Goal: Transaction & Acquisition: Purchase product/service

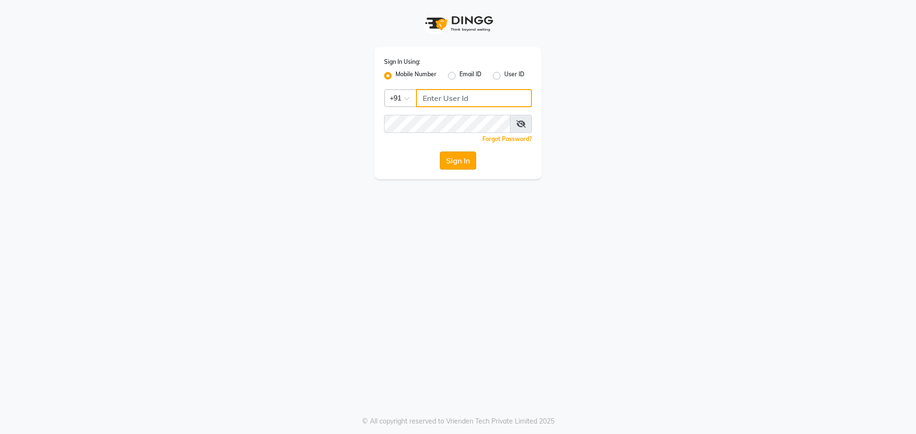
type input "7768950777"
click at [442, 165] on button "Sign In" at bounding box center [458, 161] width 36 height 18
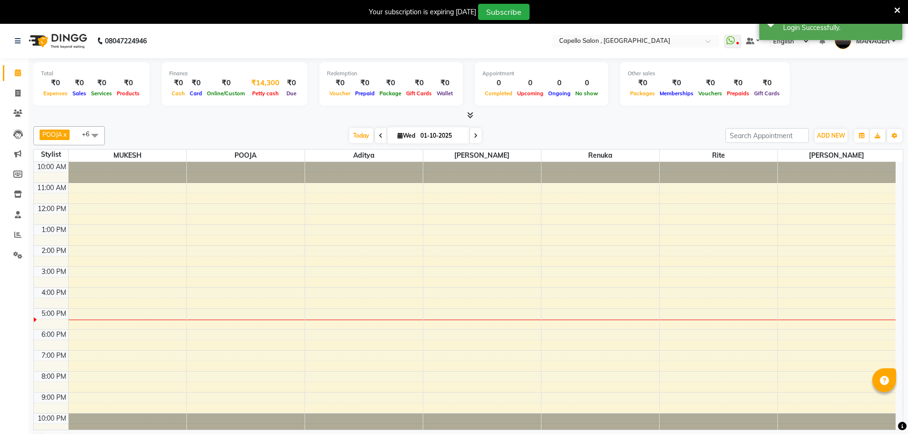
click at [265, 93] on span "Petty cash" at bounding box center [265, 93] width 31 height 7
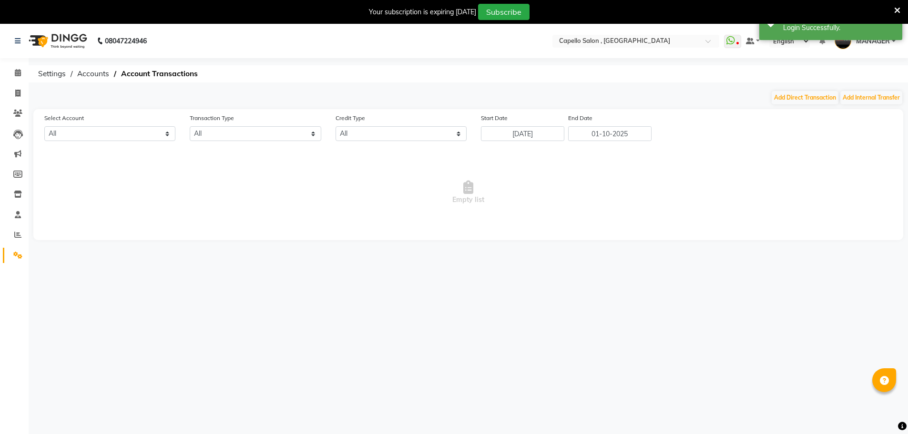
select select "2274"
click at [797, 102] on button "Add Direct Transaction" at bounding box center [805, 97] width 67 height 13
select select "direct"
select select "2274"
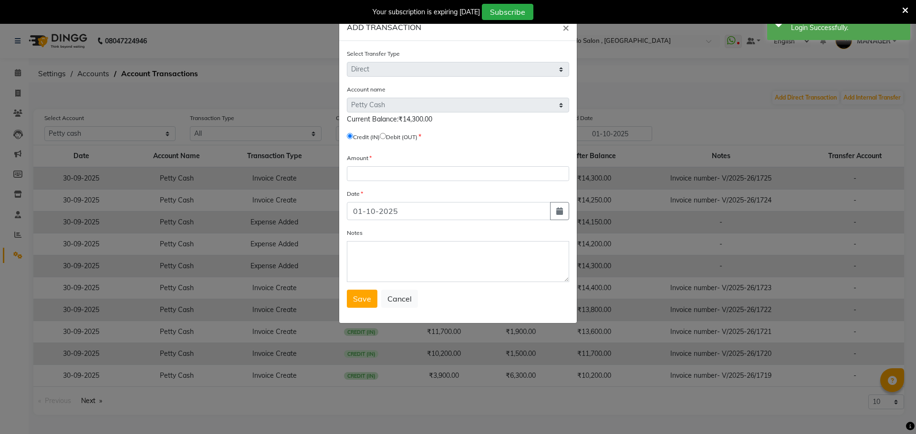
click at [386, 137] on input "radio" at bounding box center [383, 136] width 6 height 6
radio input "true"
click at [377, 177] on input "number" at bounding box center [458, 173] width 222 height 15
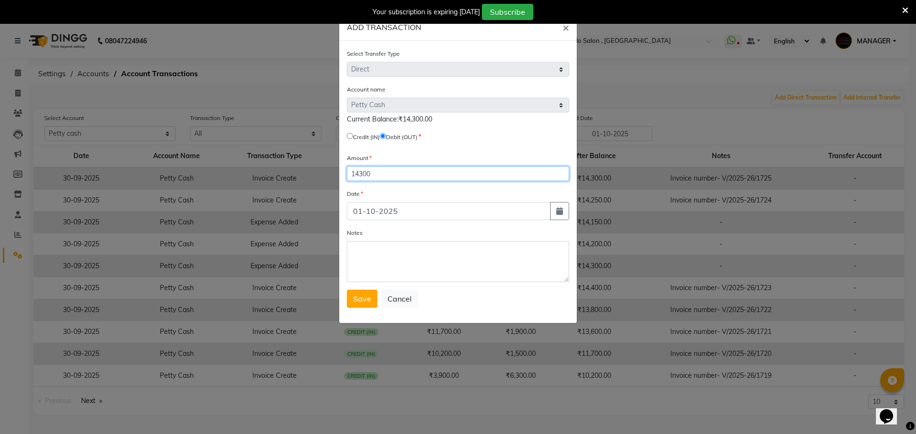
type input "14300"
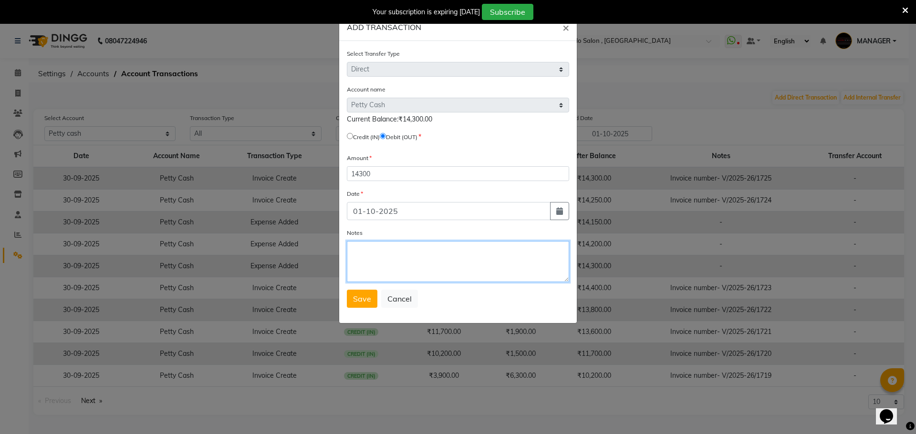
click at [394, 256] on textarea "Notes" at bounding box center [458, 261] width 222 height 41
type textarea "mam"
click at [366, 296] on span "Save" at bounding box center [362, 299] width 18 height 10
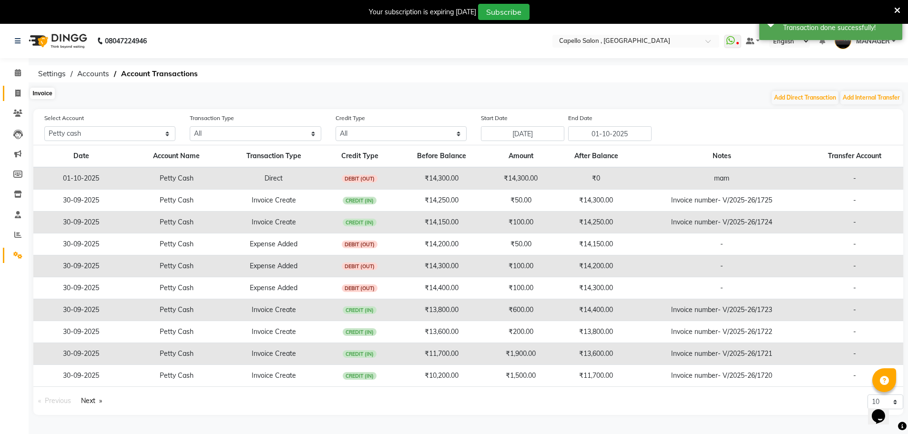
click at [17, 90] on icon at bounding box center [17, 93] width 5 height 7
select select "service"
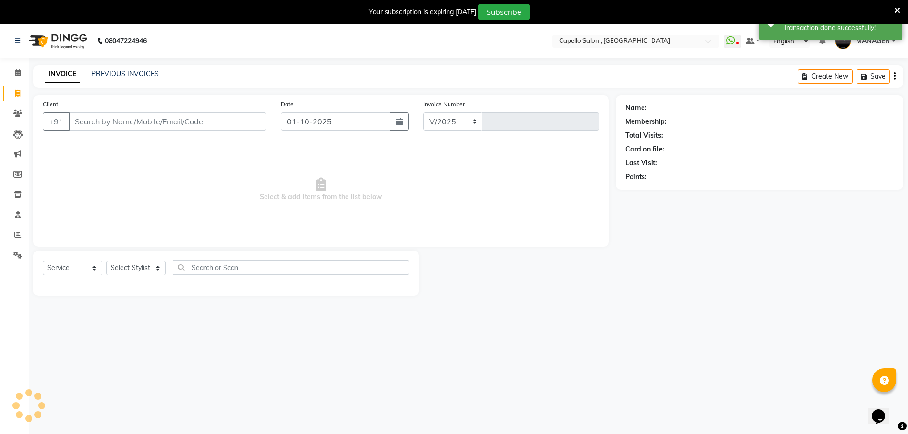
scroll to position [24, 0]
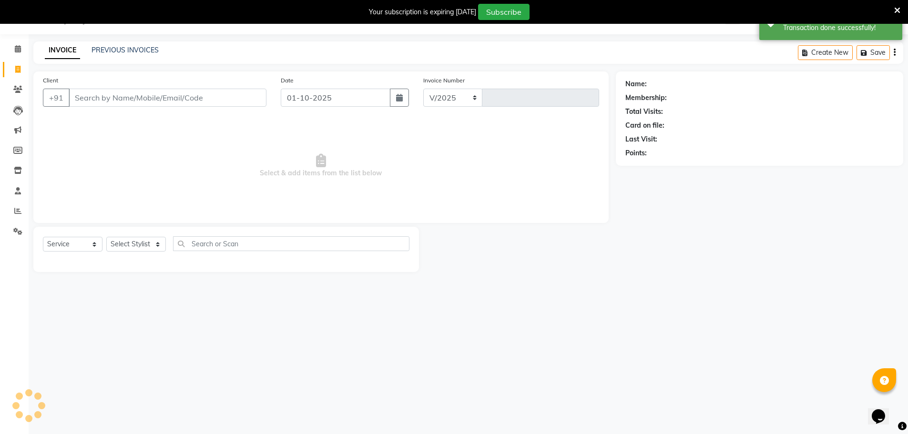
select select "831"
type input "1726"
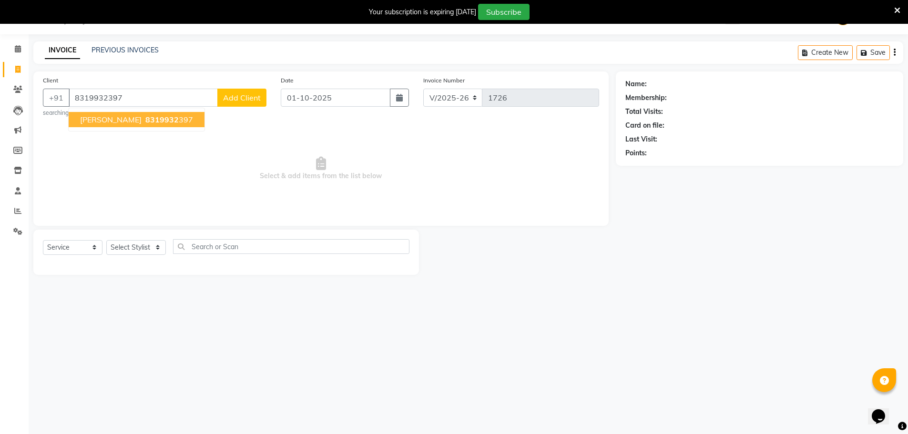
type input "8319932397"
click at [136, 248] on select "Select Stylist [PERSON_NAME] [PERSON_NAME] GEETA [PERSON_NAME] KIRAN MANAGER [P…" at bounding box center [136, 247] width 60 height 15
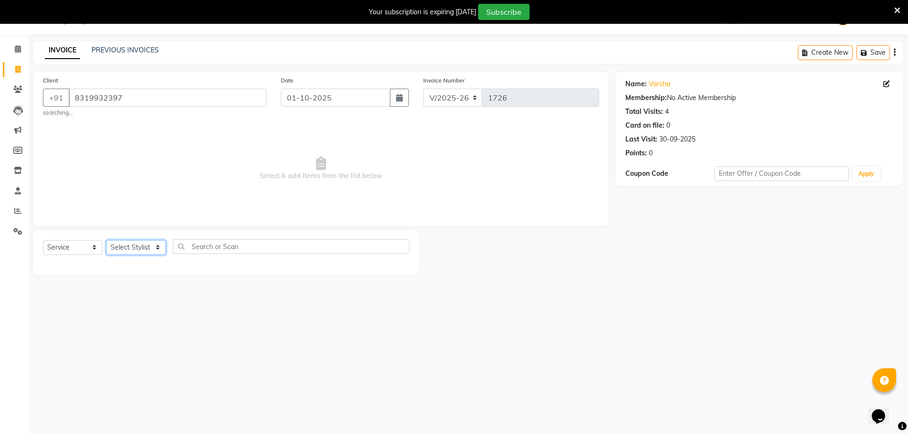
select select "58530"
click at [106, 240] on select "Select Stylist [PERSON_NAME] [PERSON_NAME] GEETA [PERSON_NAME] KIRAN MANAGER [P…" at bounding box center [136, 247] width 60 height 15
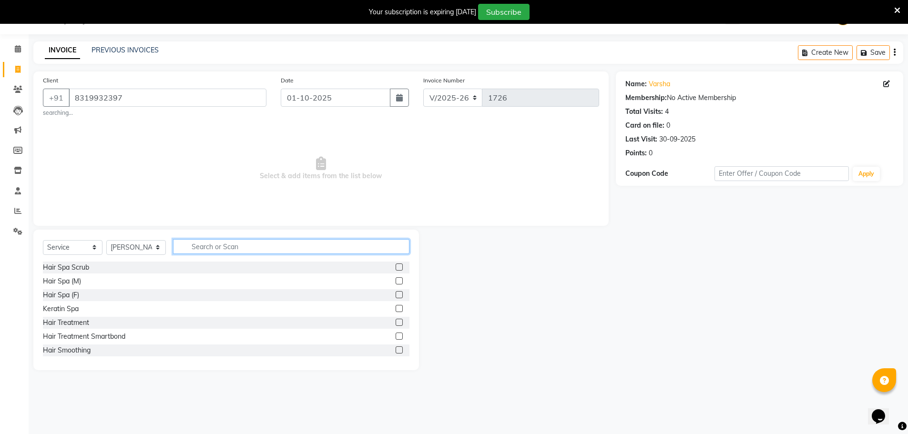
click at [224, 248] on input "text" at bounding box center [291, 246] width 237 height 15
type input "l"
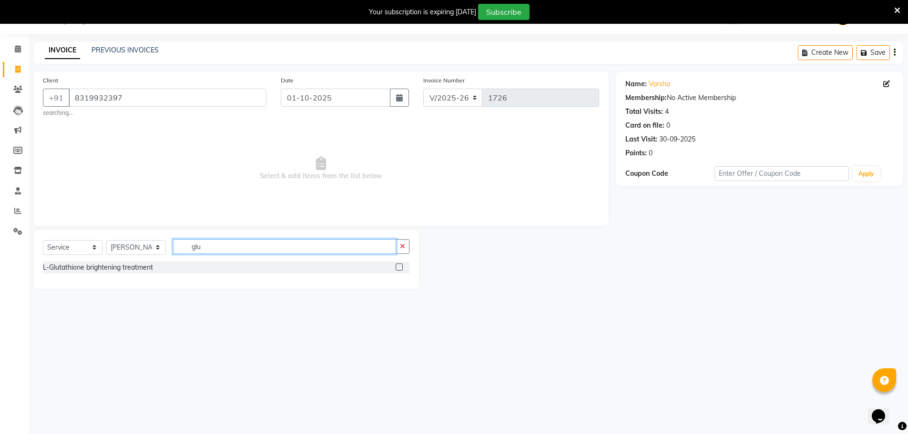
type input "glu"
click at [401, 268] on label at bounding box center [399, 267] width 7 height 7
click at [401, 268] on input "checkbox" at bounding box center [399, 268] width 6 height 6
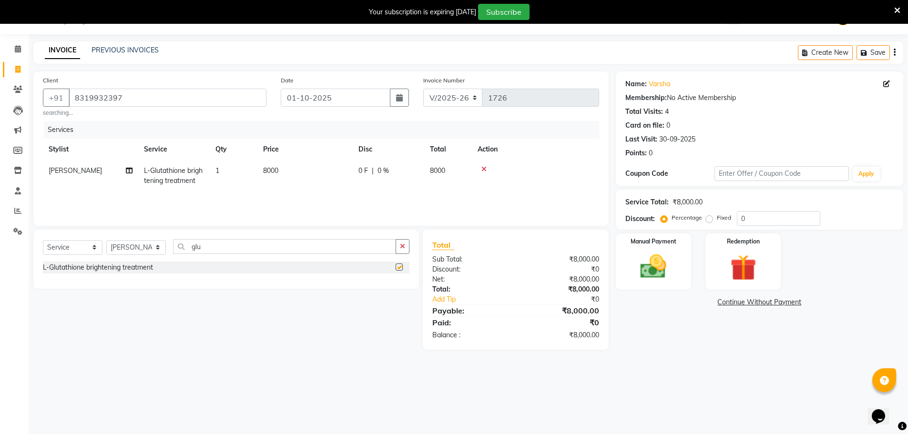
checkbox input "false"
click at [371, 177] on td "0 F | 0 %" at bounding box center [389, 175] width 72 height 31
select select "58530"
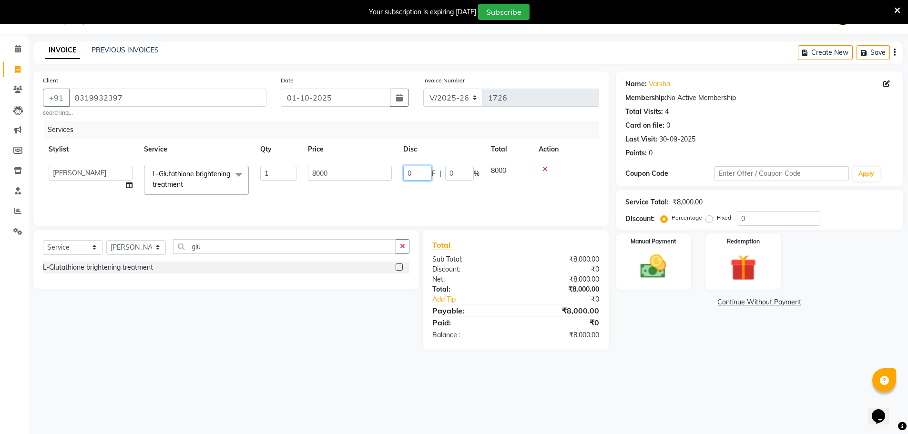
drag, startPoint x: 419, startPoint y: 171, endPoint x: 398, endPoint y: 175, distance: 21.1
click at [398, 175] on td "0 F | 0 %" at bounding box center [442, 180] width 88 height 41
type input "3500"
click at [445, 197] on div "Services Stylist Service Qty Price Disc Total Action aditya ADMIN akash [PERSON…" at bounding box center [321, 168] width 557 height 95
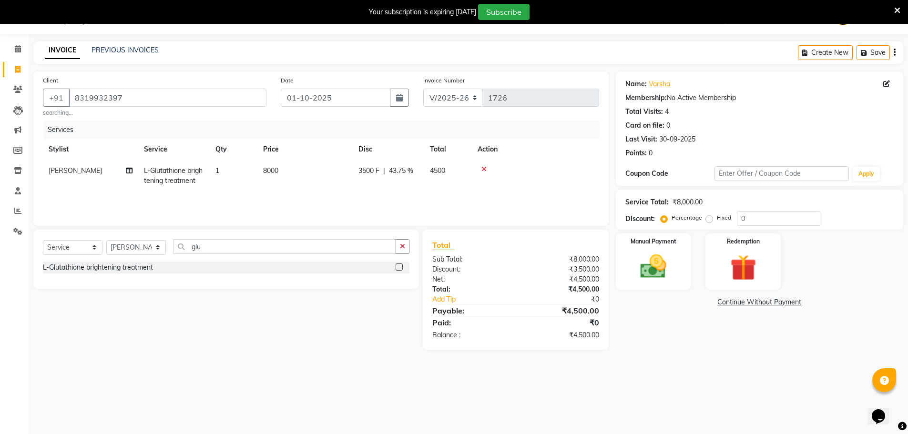
click at [382, 171] on div "3500 F | 43.75 %" at bounding box center [389, 171] width 60 height 10
select select "58530"
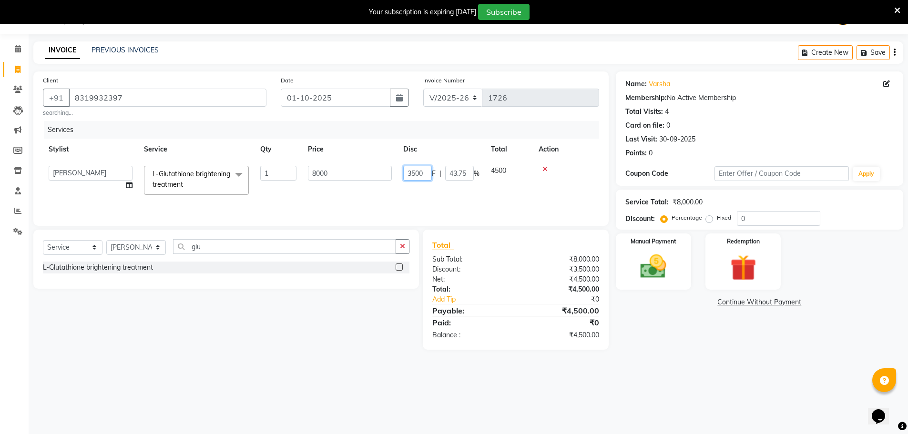
drag, startPoint x: 423, startPoint y: 173, endPoint x: 392, endPoint y: 171, distance: 31.1
click at [402, 176] on td "3500 F | 43.75 %" at bounding box center [442, 180] width 88 height 41
type input "1"
type input "4500"
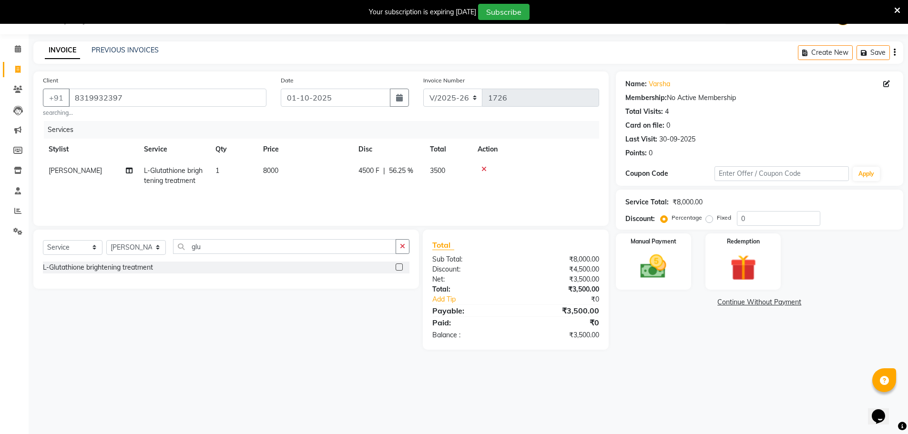
click at [376, 189] on tr "[PERSON_NAME] L-Glutathione brightening treatment 1 8000 4500 F | 56.25 % 3500" at bounding box center [321, 175] width 557 height 31
click at [654, 286] on div "Manual Payment" at bounding box center [653, 262] width 79 height 59
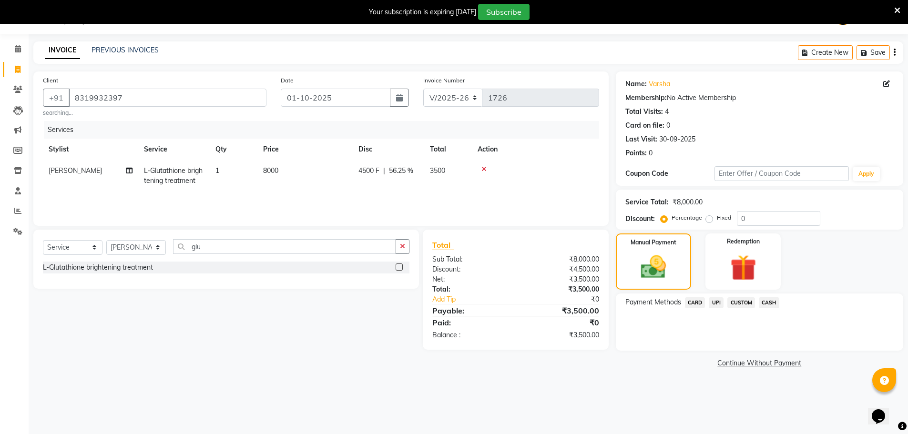
click at [718, 306] on span "UPI" at bounding box center [716, 303] width 15 height 11
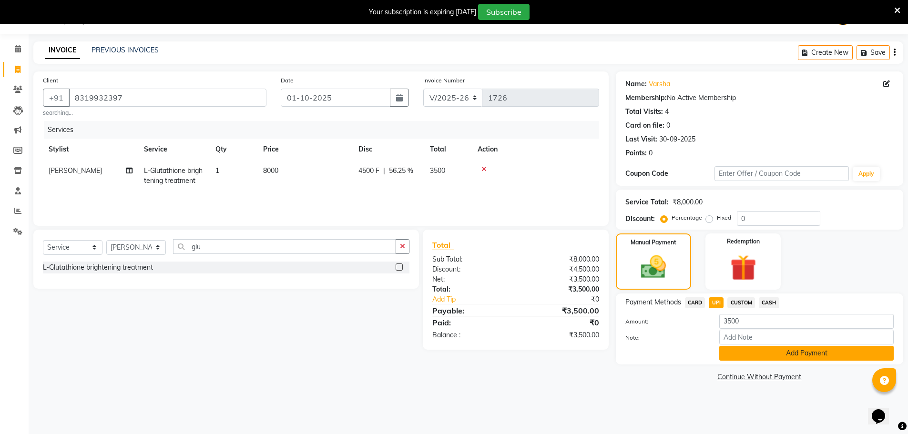
click at [763, 355] on button "Add Payment" at bounding box center [807, 353] width 175 height 15
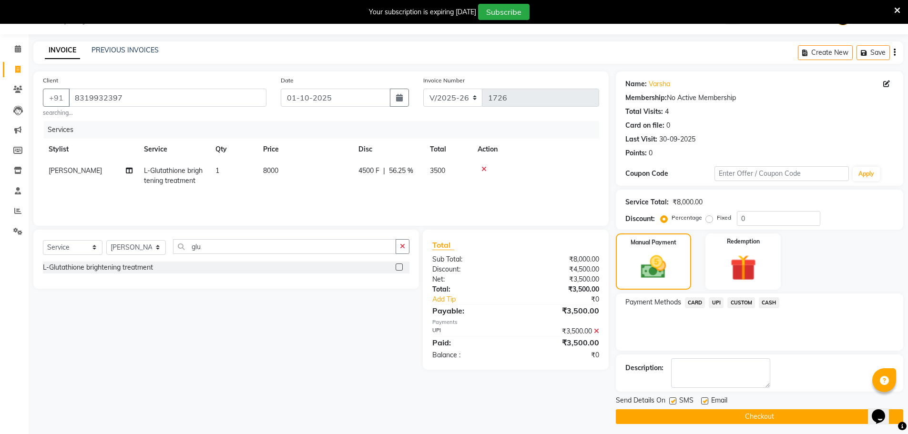
scroll to position [28, 0]
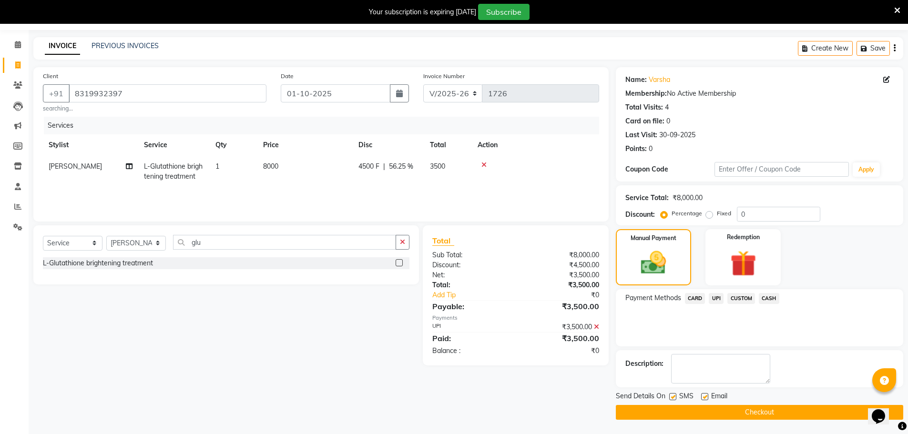
click at [801, 412] on button "Checkout" at bounding box center [760, 412] width 288 height 15
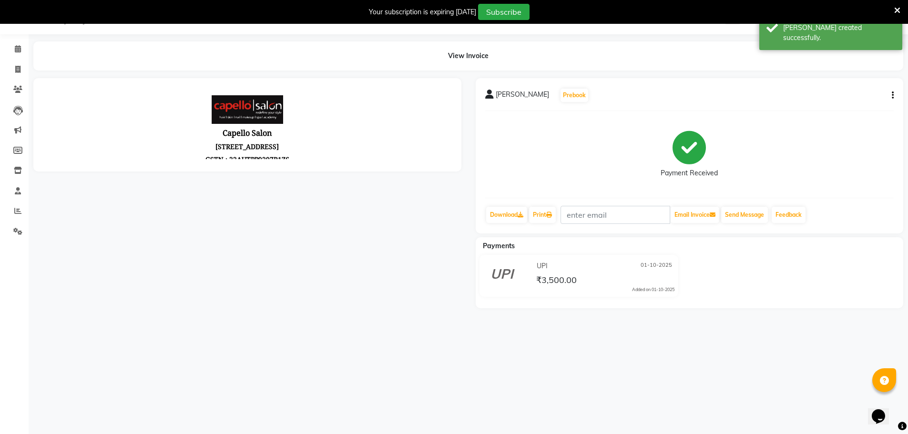
scroll to position [28, 0]
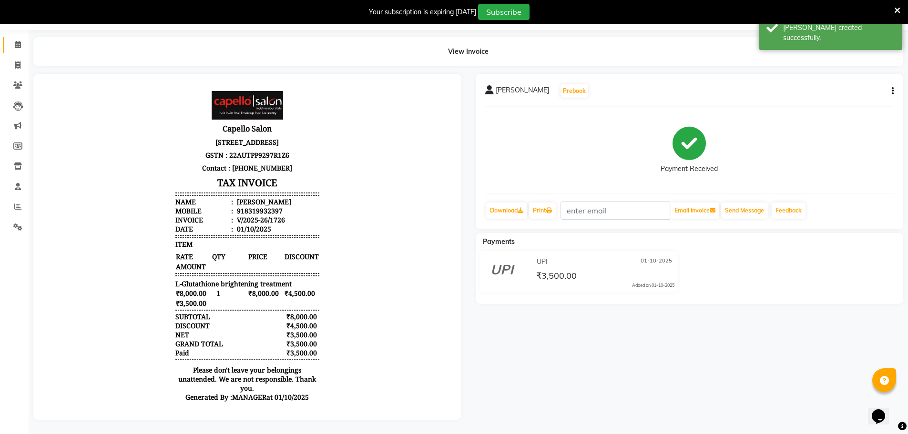
click at [16, 51] on link "Calendar" at bounding box center [14, 45] width 23 height 16
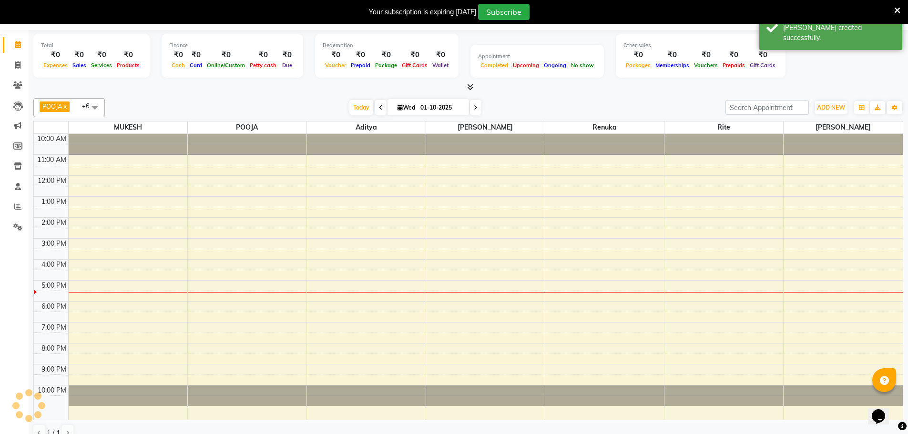
scroll to position [24, 0]
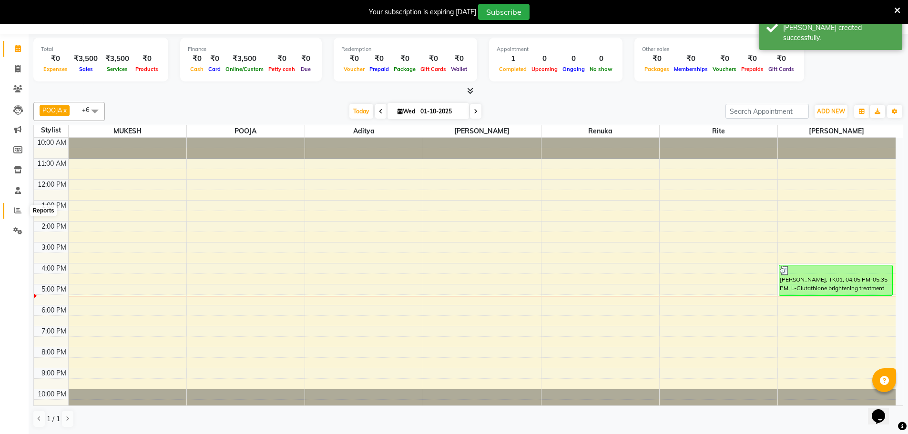
click at [18, 209] on icon at bounding box center [17, 210] width 7 height 7
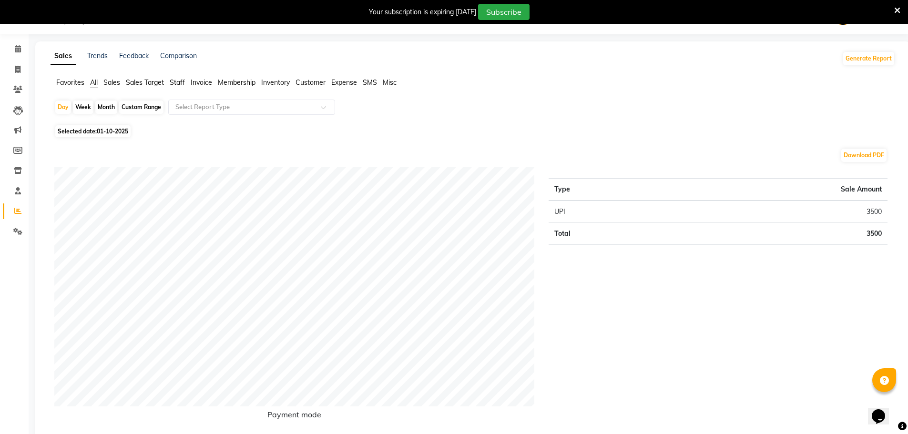
scroll to position [24, 0]
click at [20, 55] on link "Calendar" at bounding box center [14, 49] width 23 height 16
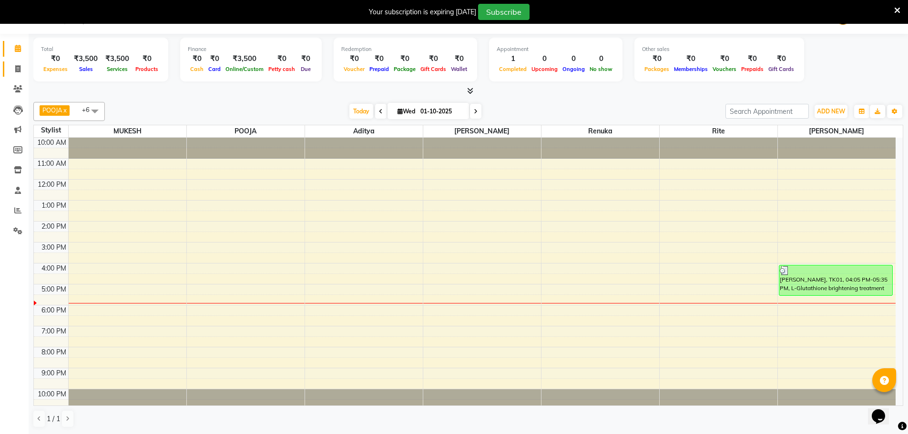
click at [21, 76] on link "Invoice" at bounding box center [14, 70] width 23 height 16
select select "service"
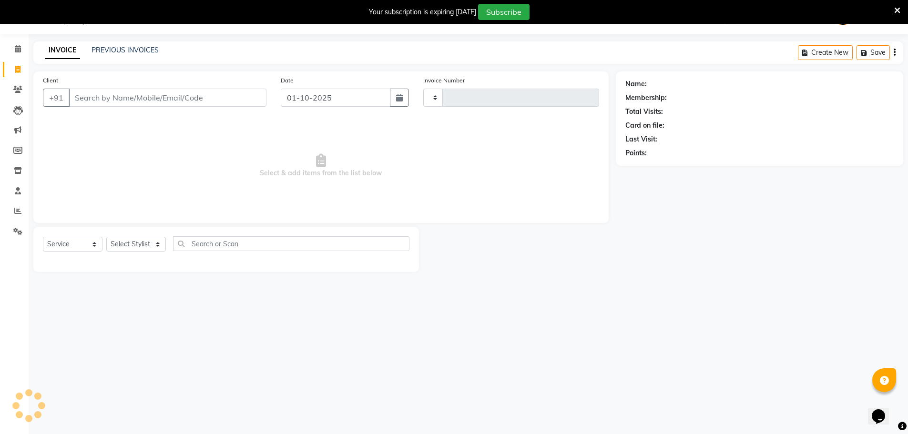
scroll to position [24, 0]
type input "1727"
select select "831"
